Goal: Navigation & Orientation: Find specific page/section

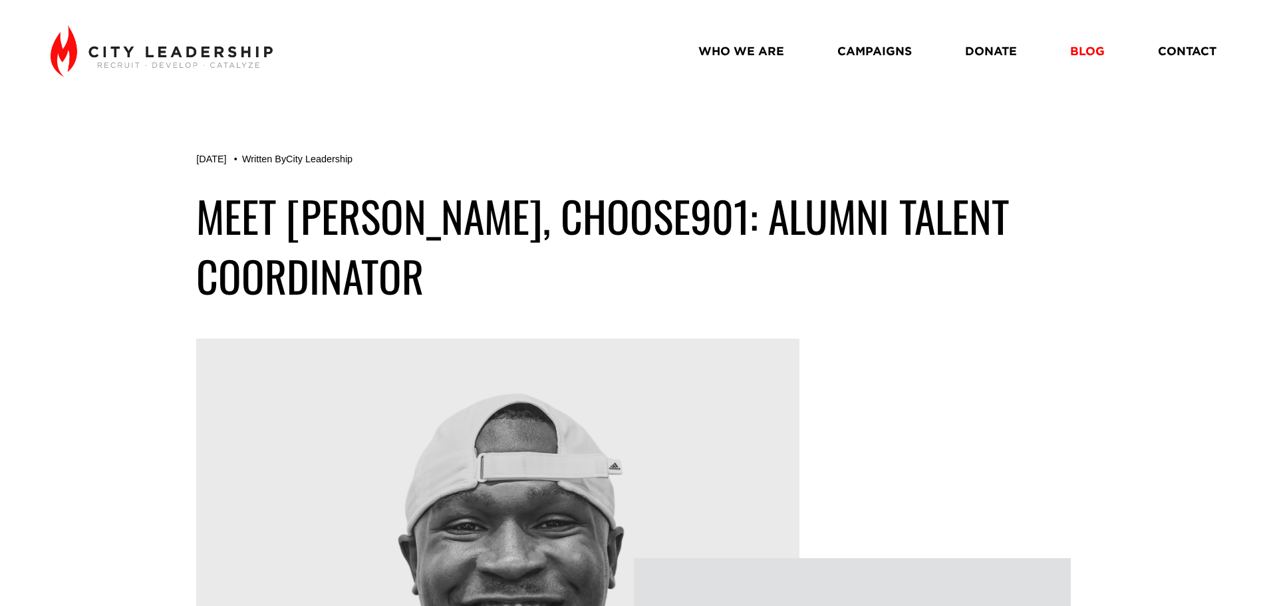
click at [735, 53] on link "WHO WE ARE" at bounding box center [742, 50] width 86 height 23
click at [1092, 59] on link "BLOG" at bounding box center [1088, 50] width 35 height 23
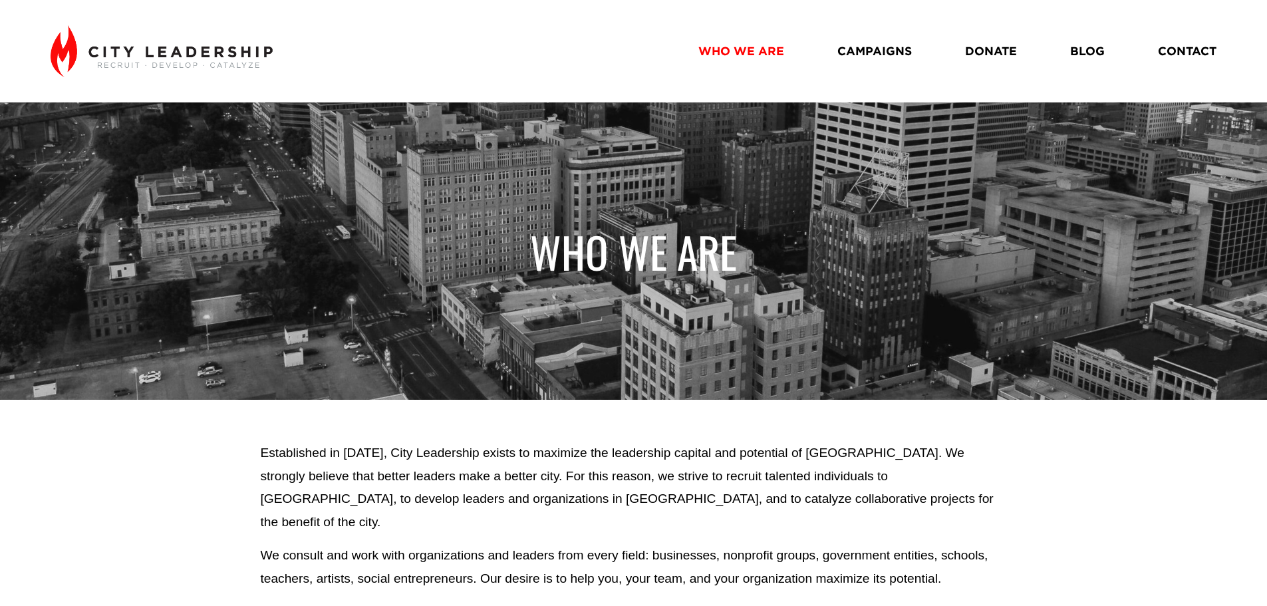
click at [979, 48] on link "DONATE" at bounding box center [991, 50] width 52 height 23
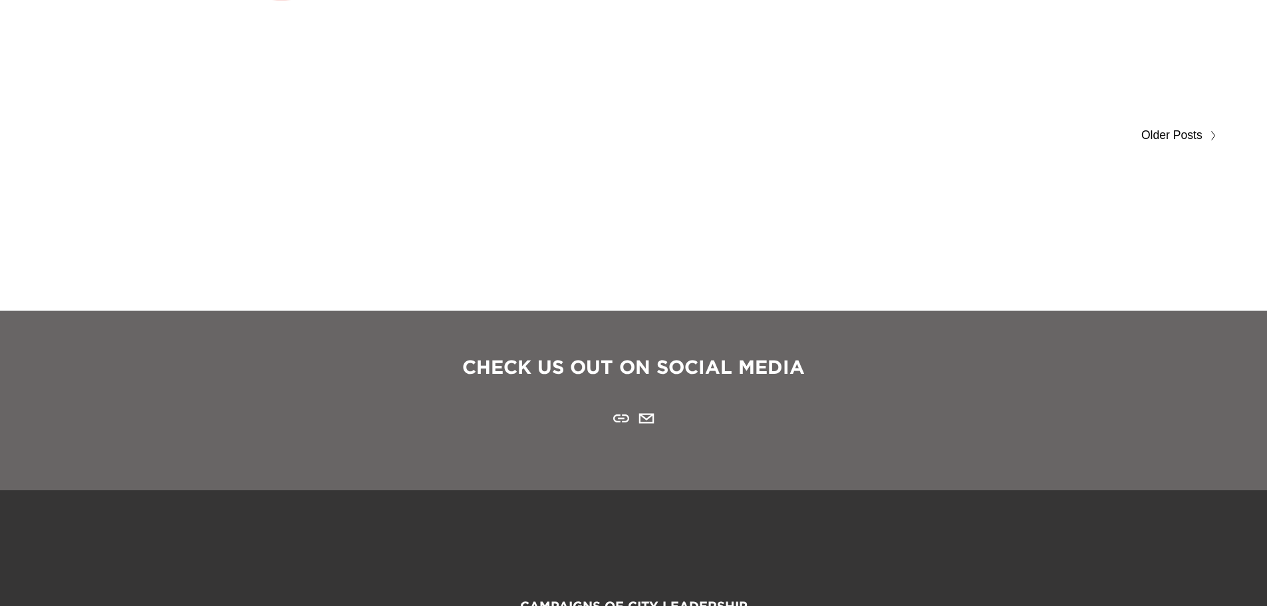
scroll to position [9847, 0]
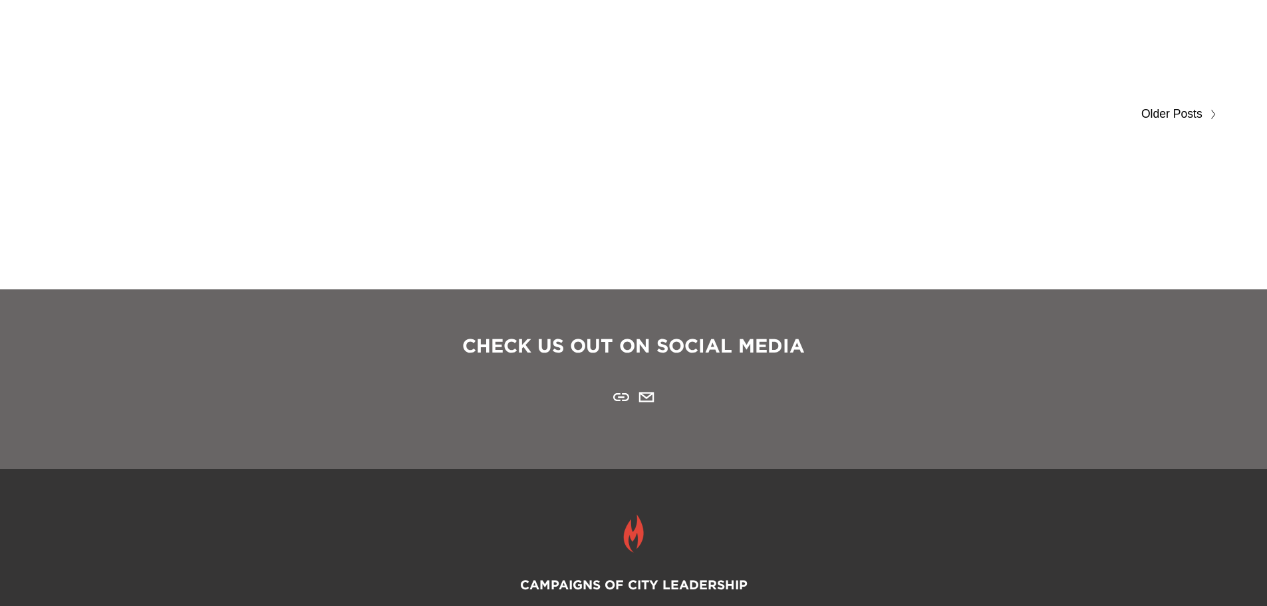
click at [1142, 108] on span "Older Posts" at bounding box center [1172, 114] width 61 height 21
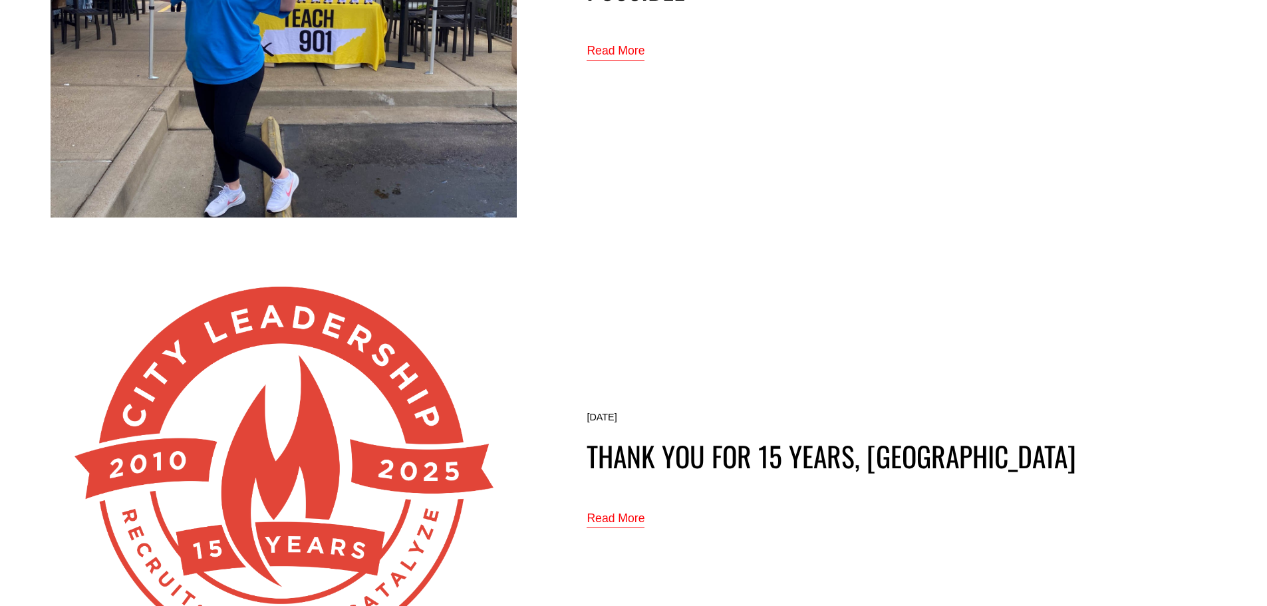
scroll to position [8982, 0]
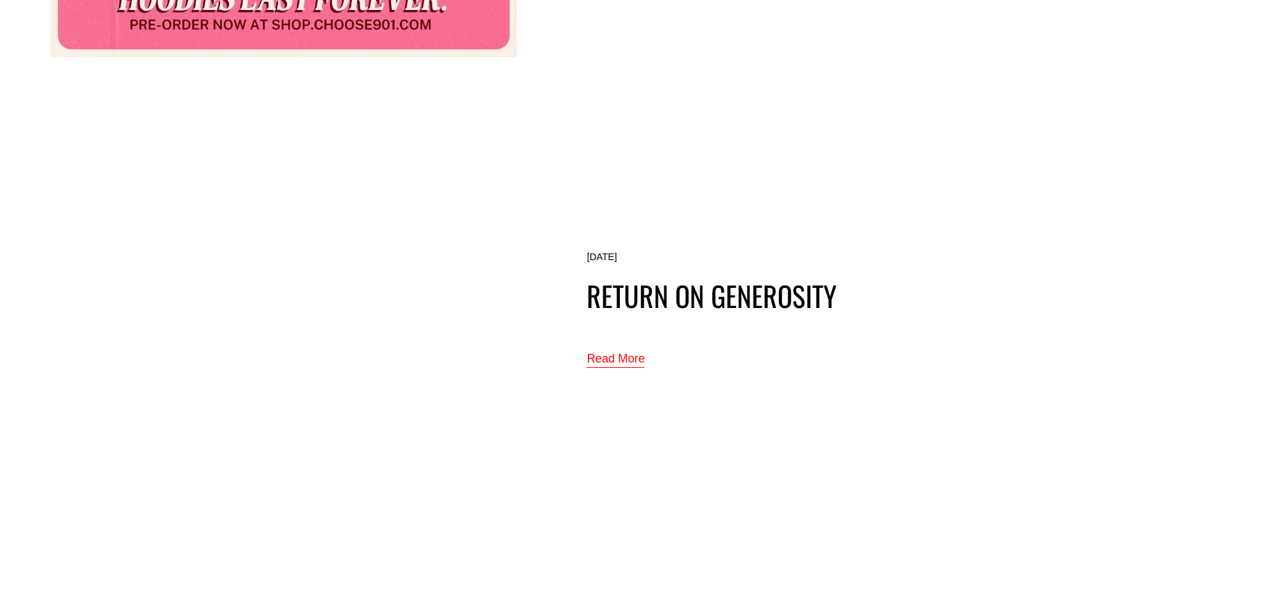
scroll to position [3526, 0]
